Goal: Task Accomplishment & Management: Manage account settings

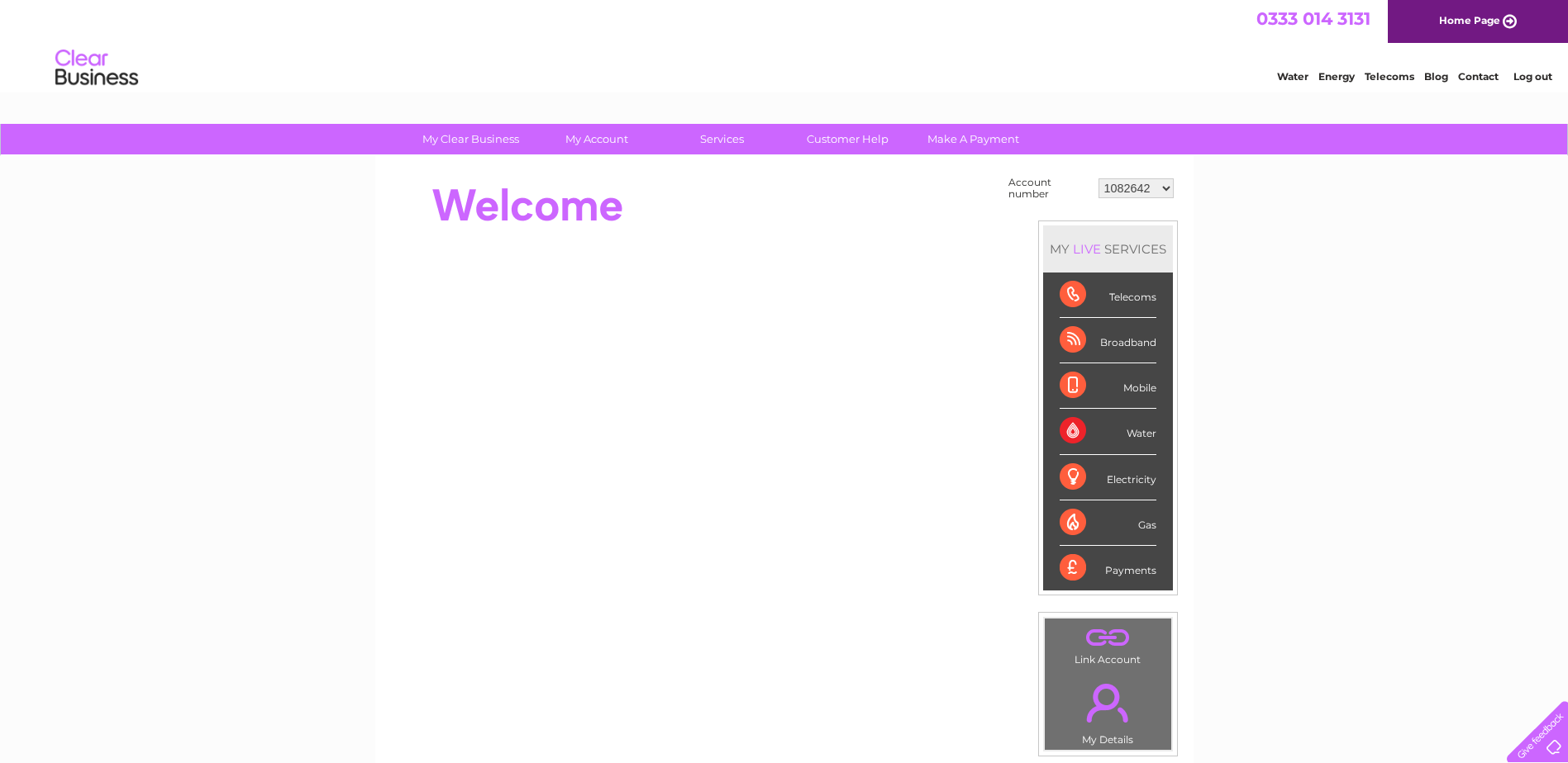
click at [1163, 187] on select "1082642 30324115" at bounding box center [1136, 188] width 75 height 20
select select "30324115"
click at [1099, 179] on select "1082642 30324115" at bounding box center [1136, 188] width 75 height 20
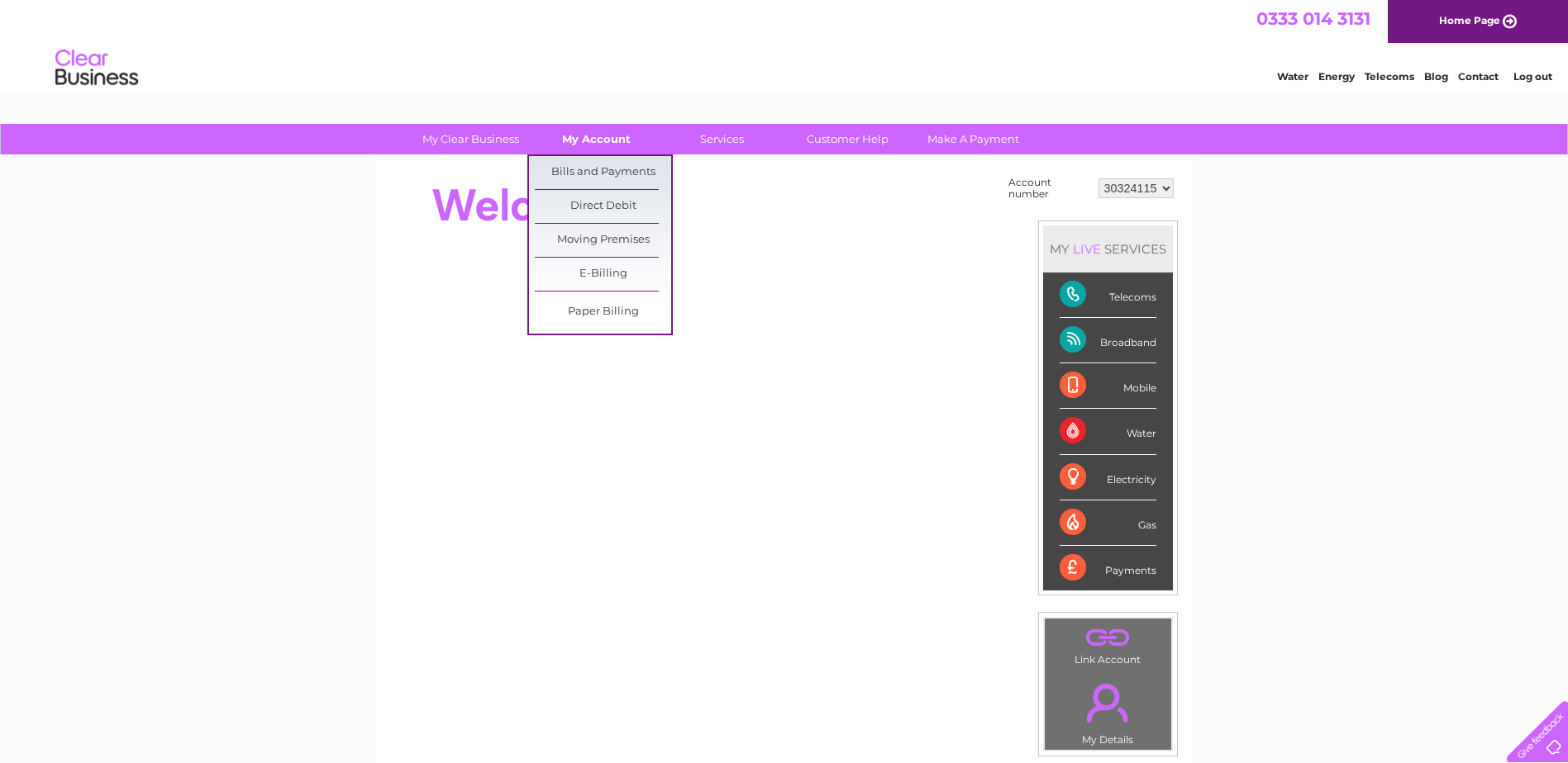
drag, startPoint x: 0, startPoint y: 0, endPoint x: 596, endPoint y: 142, distance: 612.7
click at [596, 142] on link "My Account" at bounding box center [596, 139] width 136 height 31
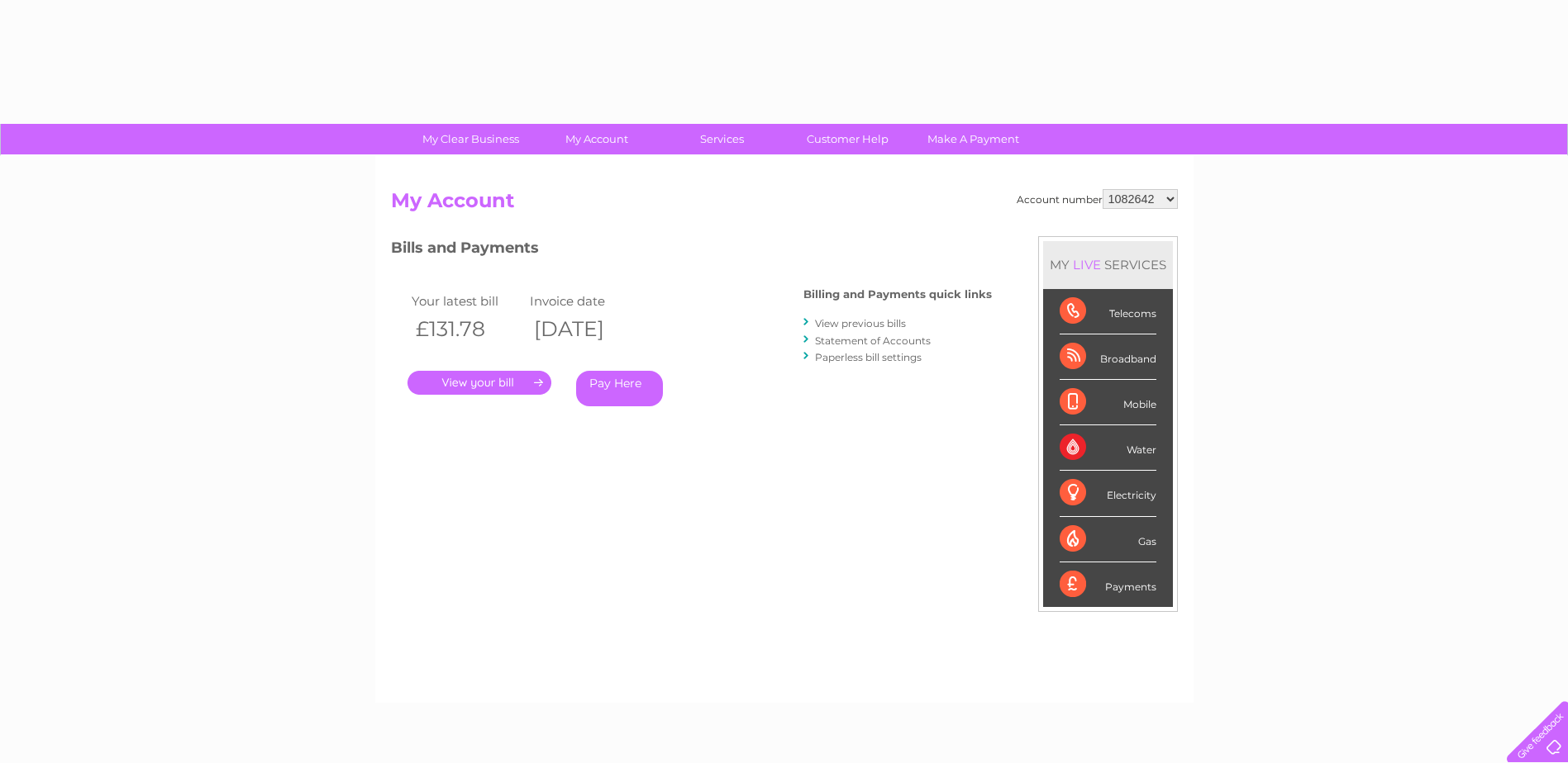
click at [585, 181] on div "Account number 1082642 30324115 My Account MY LIVE SERVICES Telecoms Broadband …" at bounding box center [784, 429] width 818 height 547
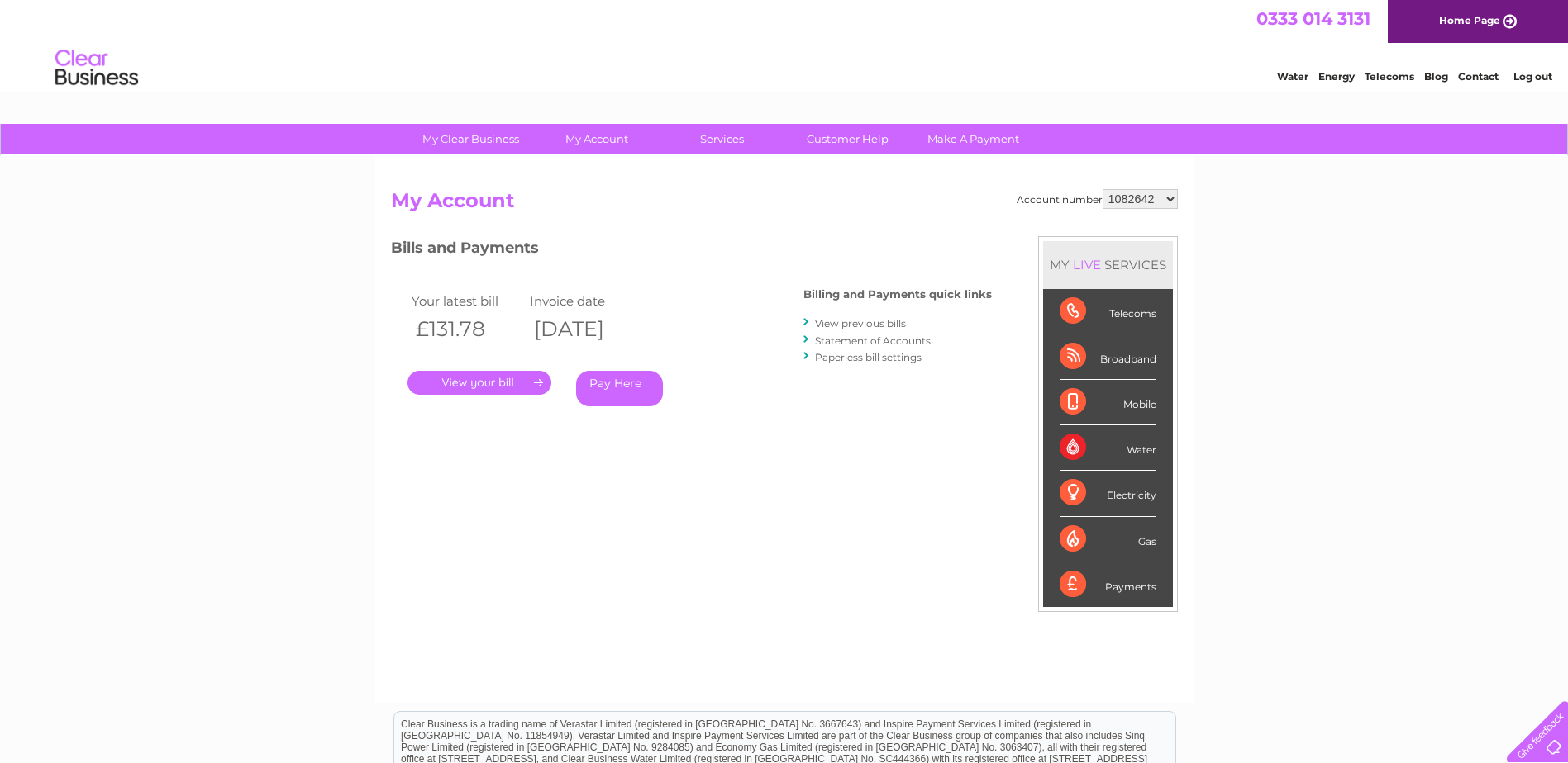
click at [1170, 199] on select "1082642 30324115" at bounding box center [1140, 199] width 75 height 20
select select "30324115"
click at [1104, 189] on select "1082642 30324115" at bounding box center [1140, 199] width 75 height 20
